Goal: Check status: Check status

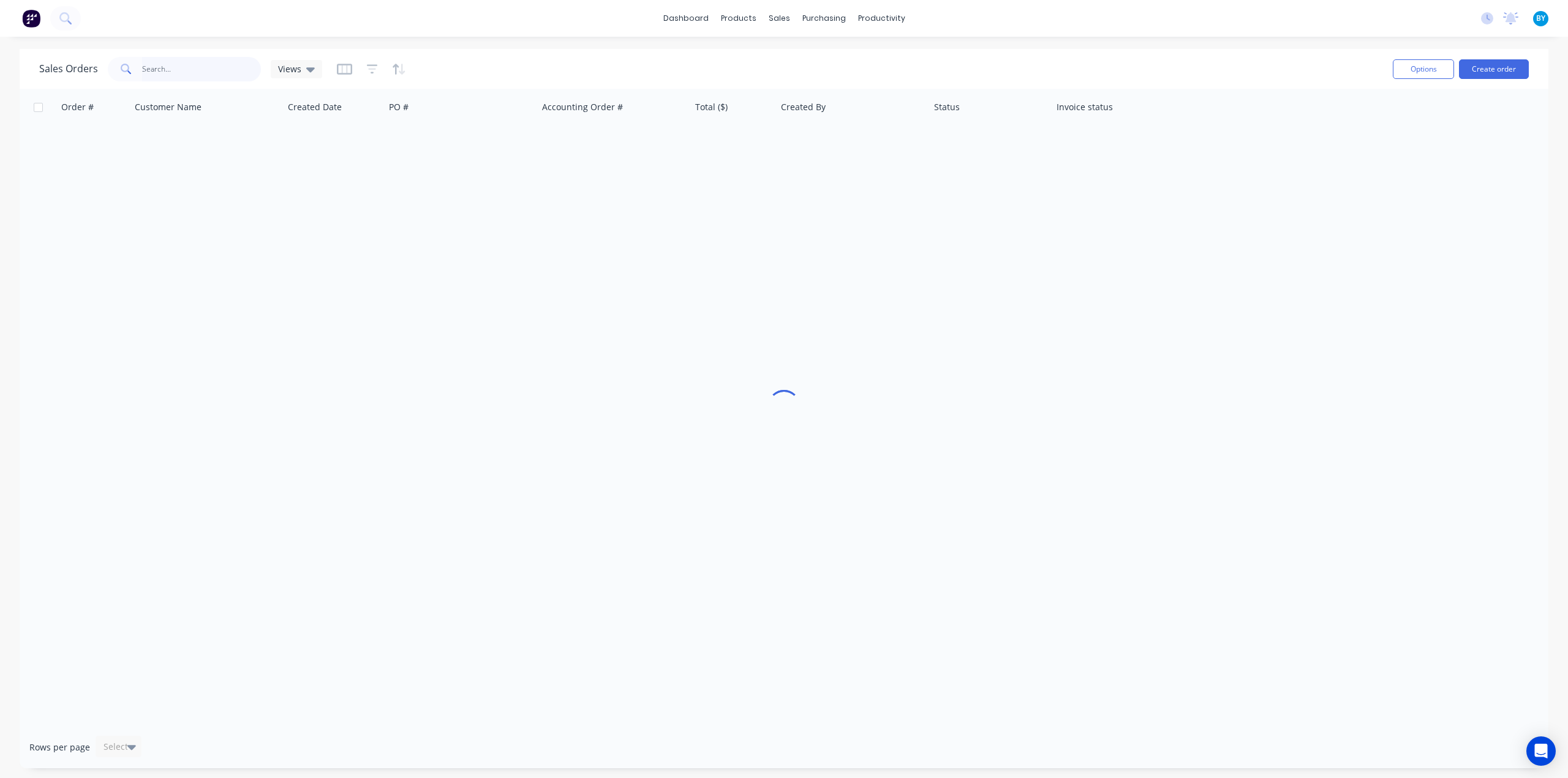
click at [213, 64] on input "text" at bounding box center [202, 69] width 119 height 24
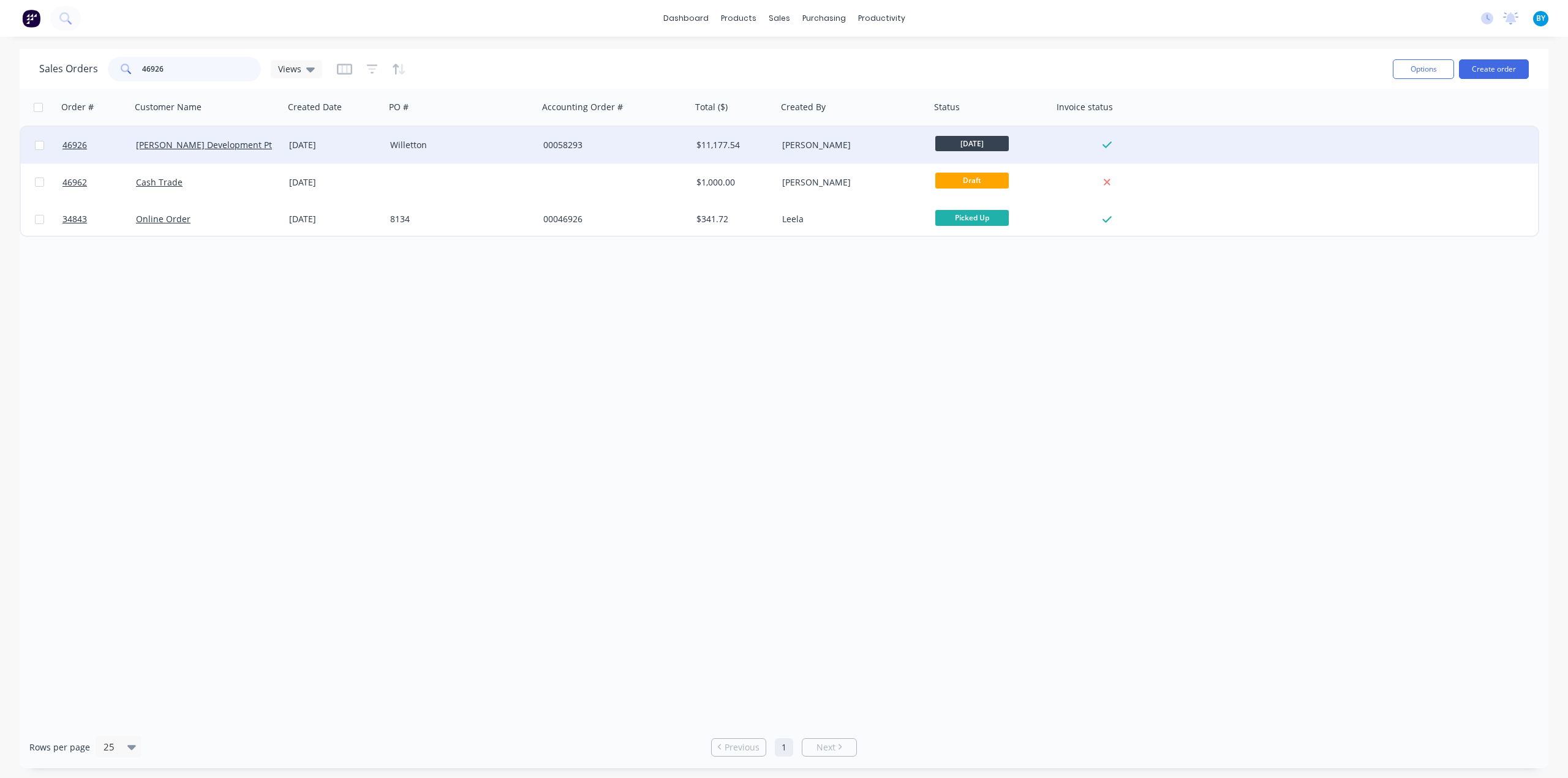
type input "46926"
click at [502, 145] on div "Willetton" at bounding box center [458, 145] width 136 height 12
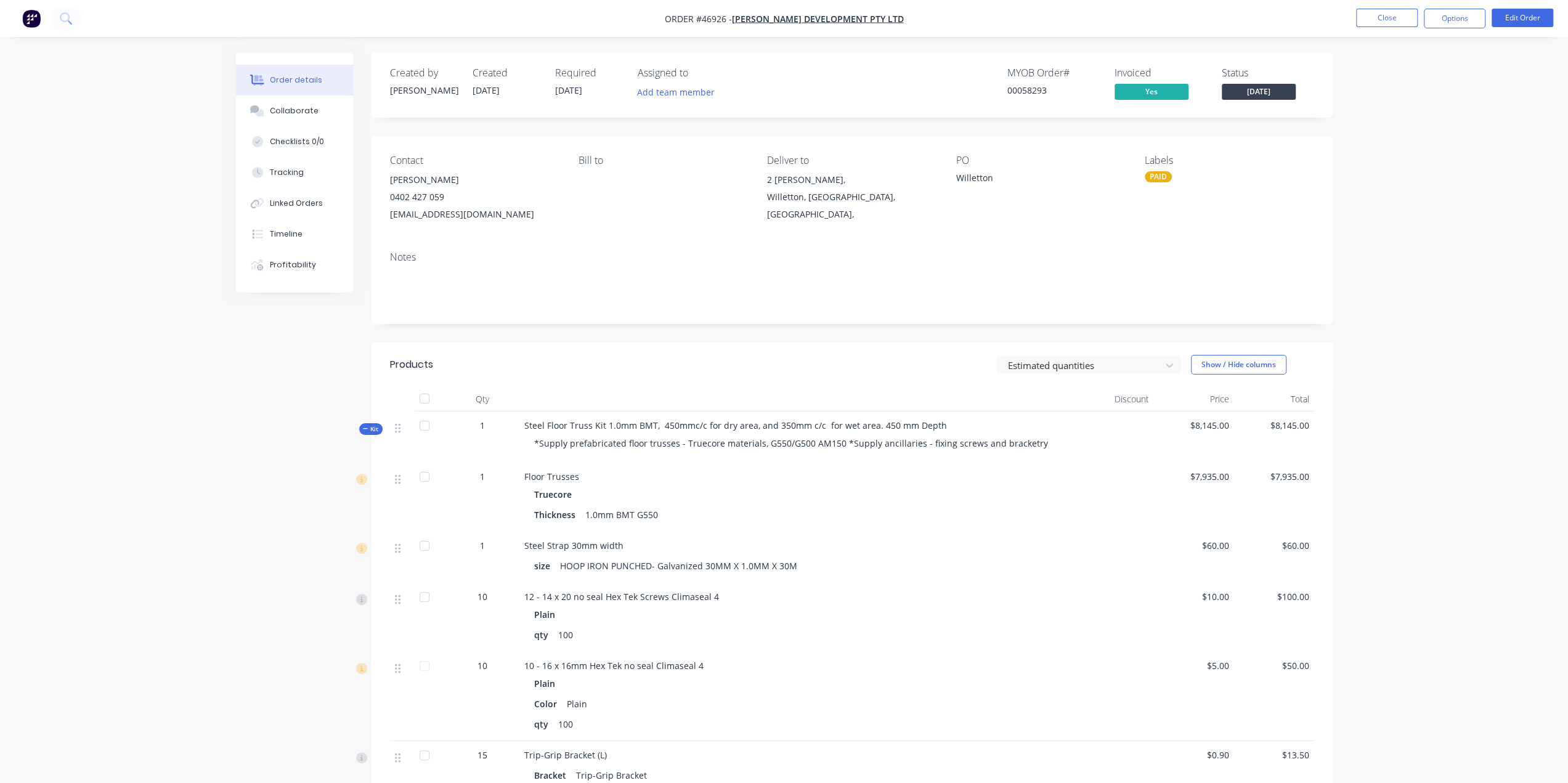
click at [24, 16] on img "button" at bounding box center [31, 18] width 19 height 19
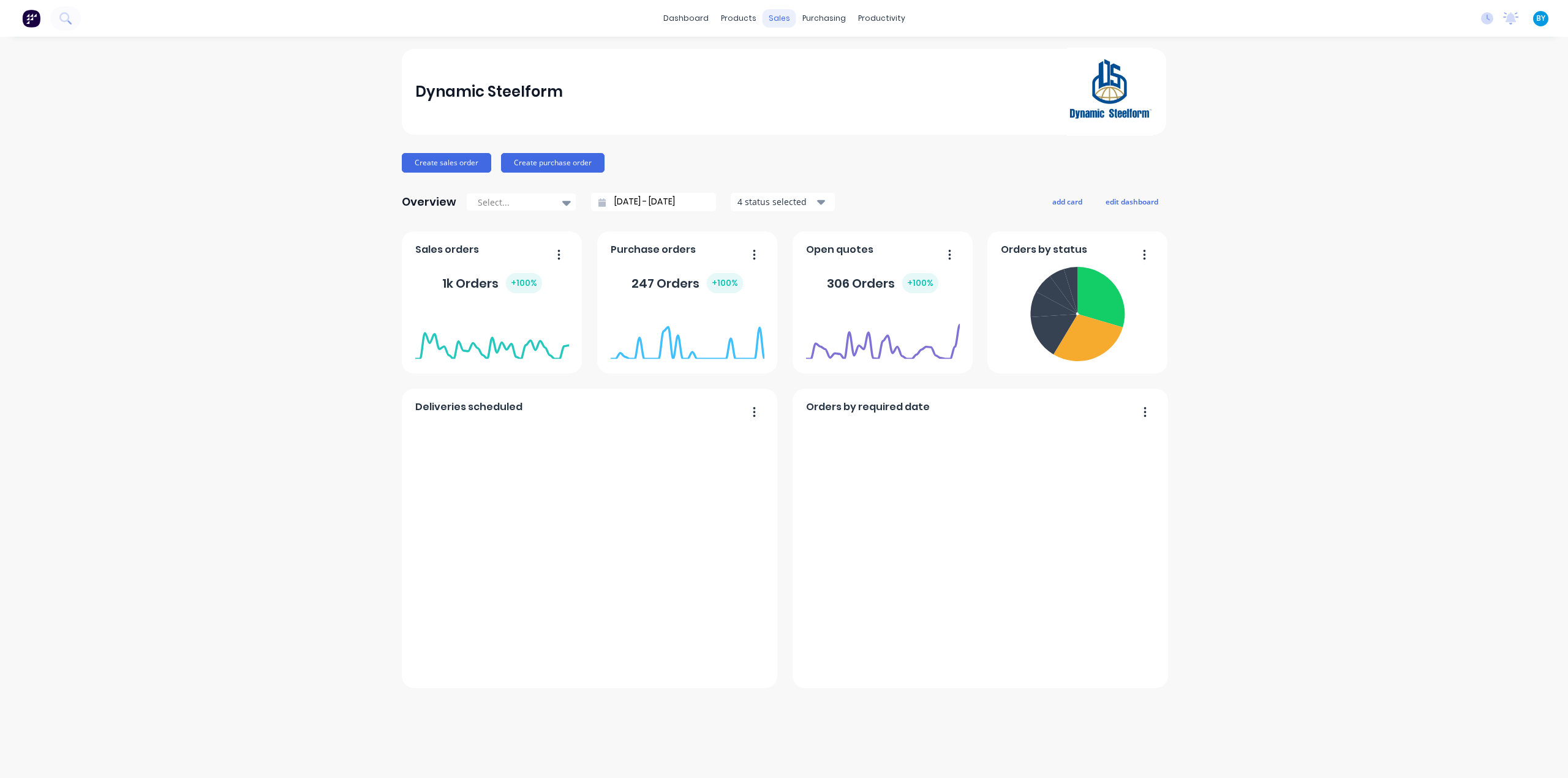
click at [780, 20] on div "sales" at bounding box center [779, 18] width 34 height 19
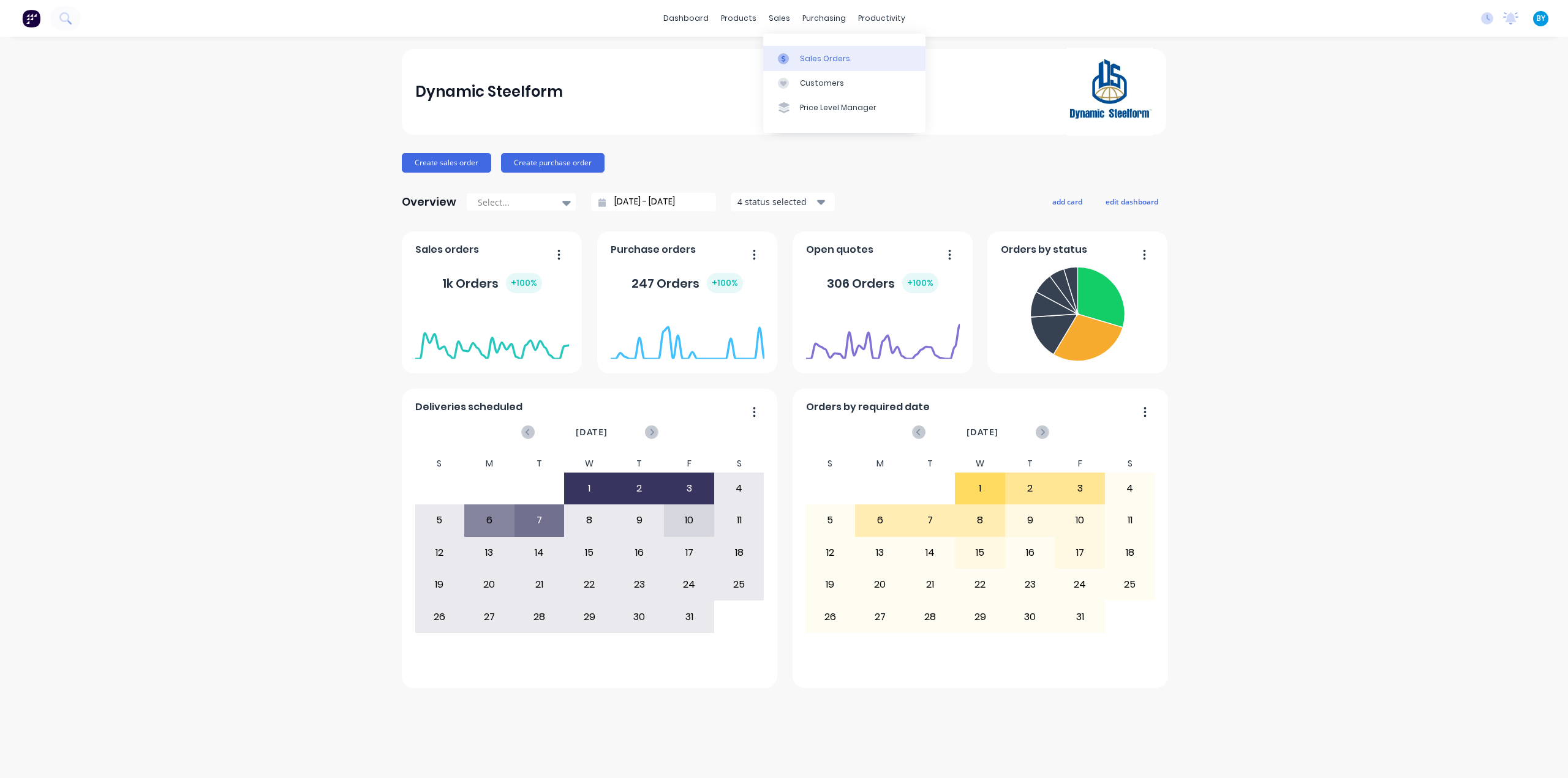
click at [797, 57] on link "Sales Orders" at bounding box center [844, 58] width 162 height 24
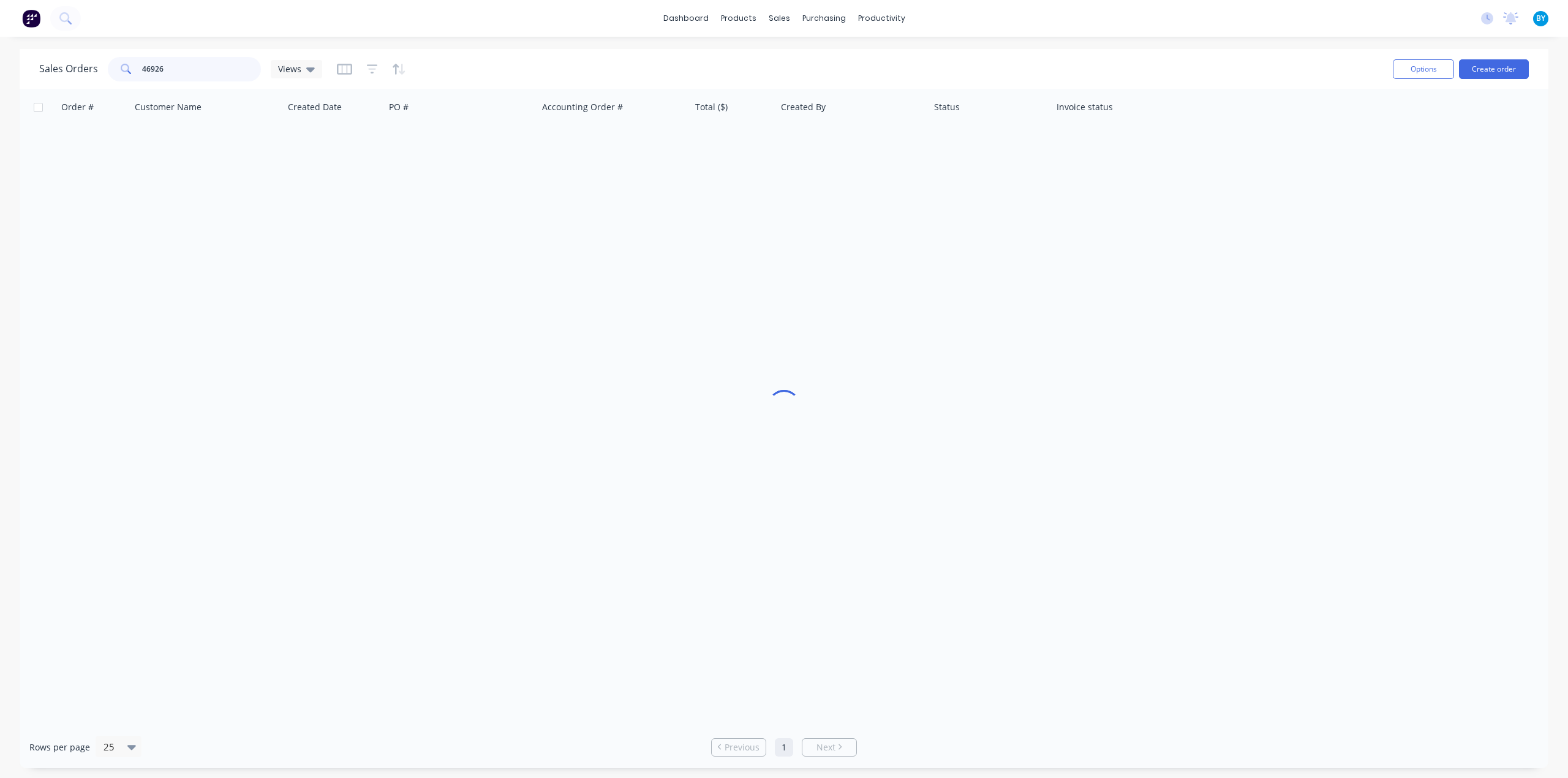
drag, startPoint x: 177, startPoint y: 70, endPoint x: 77, endPoint y: 68, distance: 100.0
click at [75, 67] on div "Sales Orders 46926 Views" at bounding box center [180, 69] width 283 height 24
type input "47157"
